Goal: Information Seeking & Learning: Learn about a topic

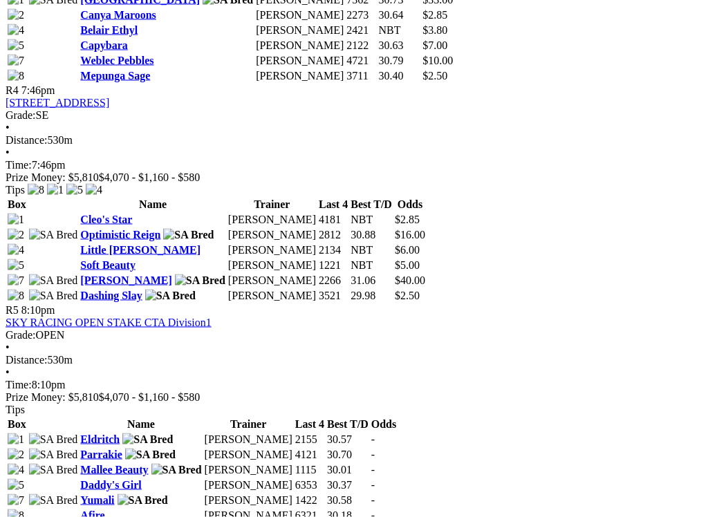
scroll to position [1326, 0]
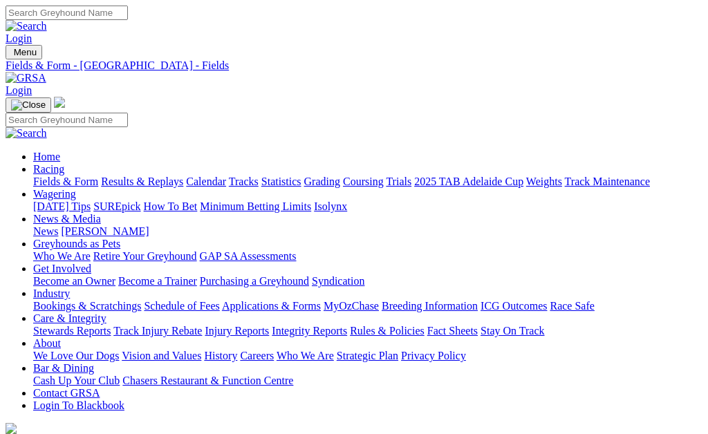
scroll to position [1371, 0]
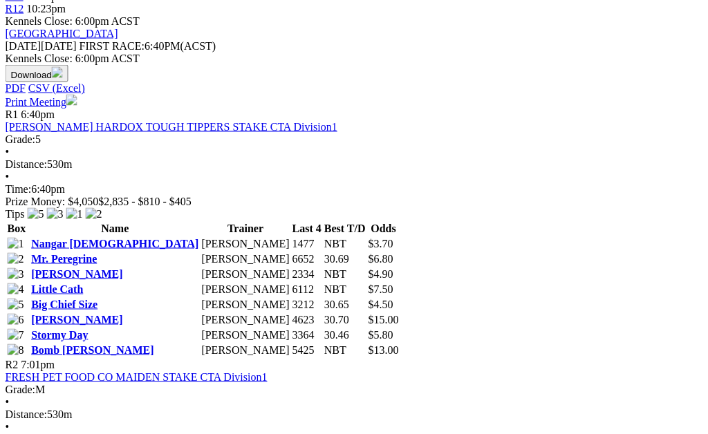
scroll to position [615, 1]
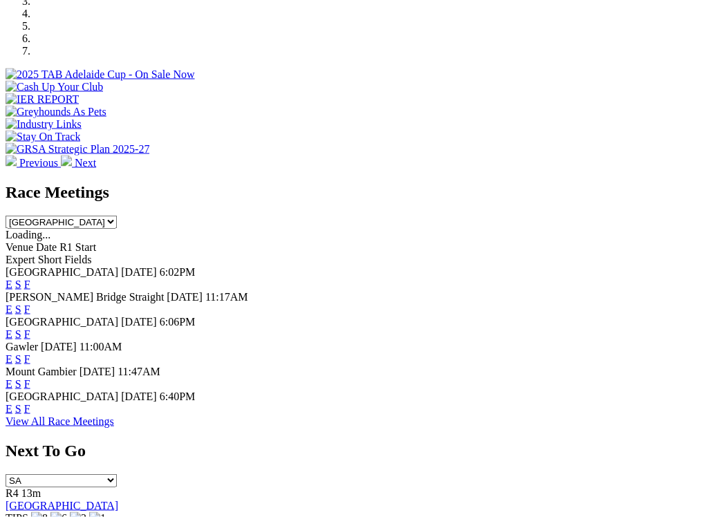
scroll to position [467, 0]
click at [30, 329] on link "F" at bounding box center [27, 335] width 6 height 12
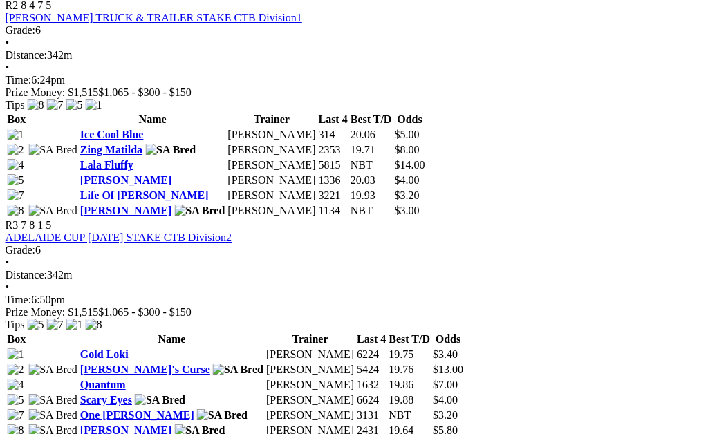
scroll to position [905, 283]
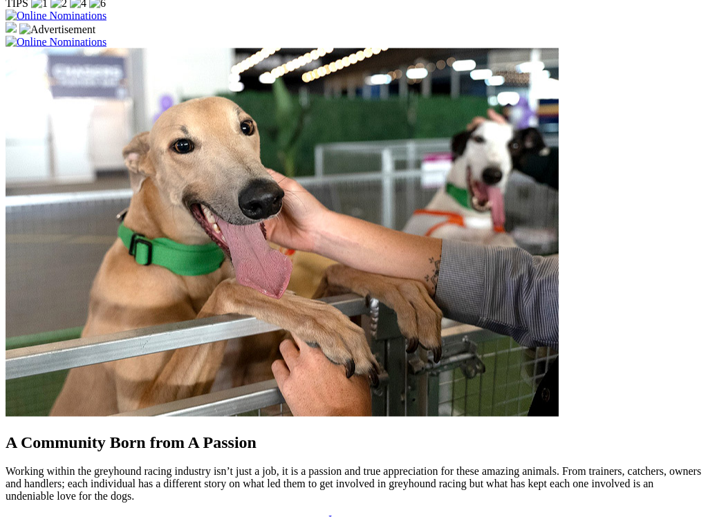
scroll to position [1058, 0]
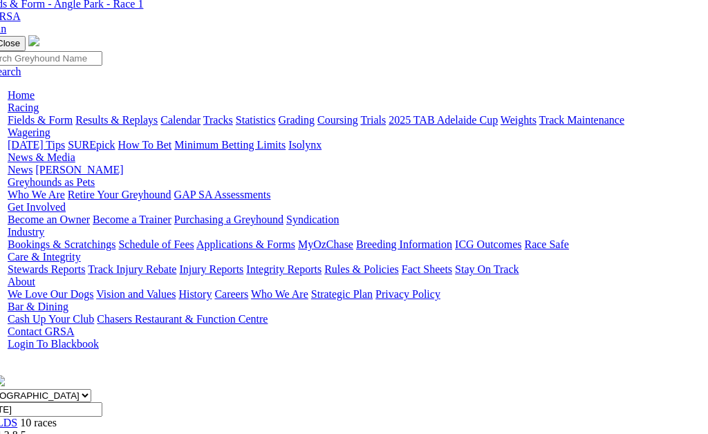
scroll to position [42, 27]
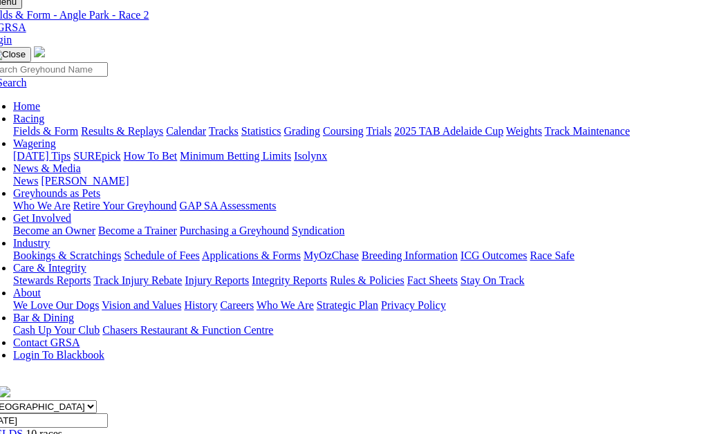
scroll to position [49, 20]
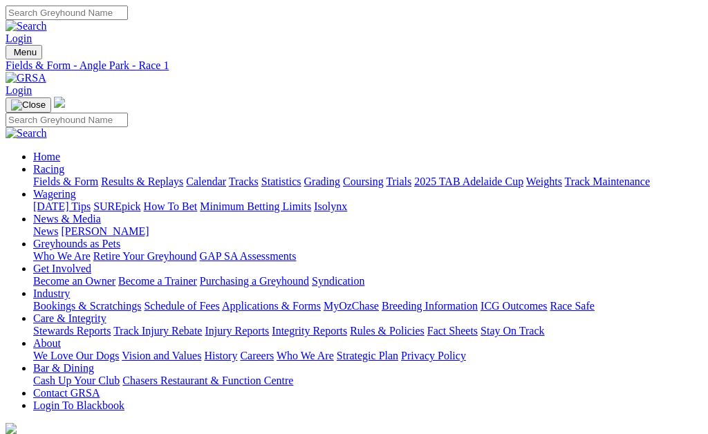
scroll to position [42, 28]
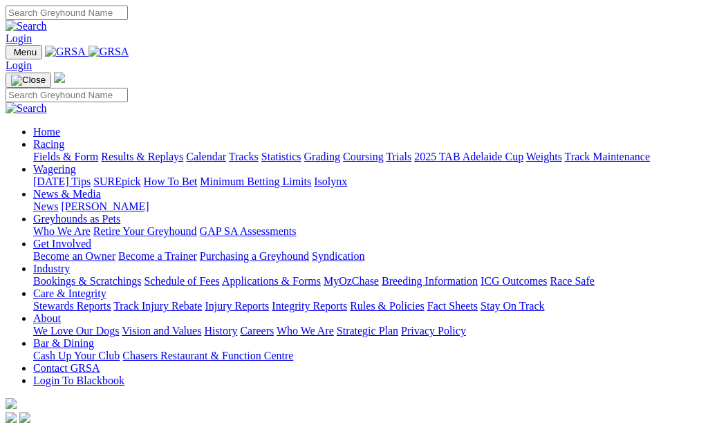
scroll to position [1102, 0]
